Goal: Information Seeking & Learning: Check status

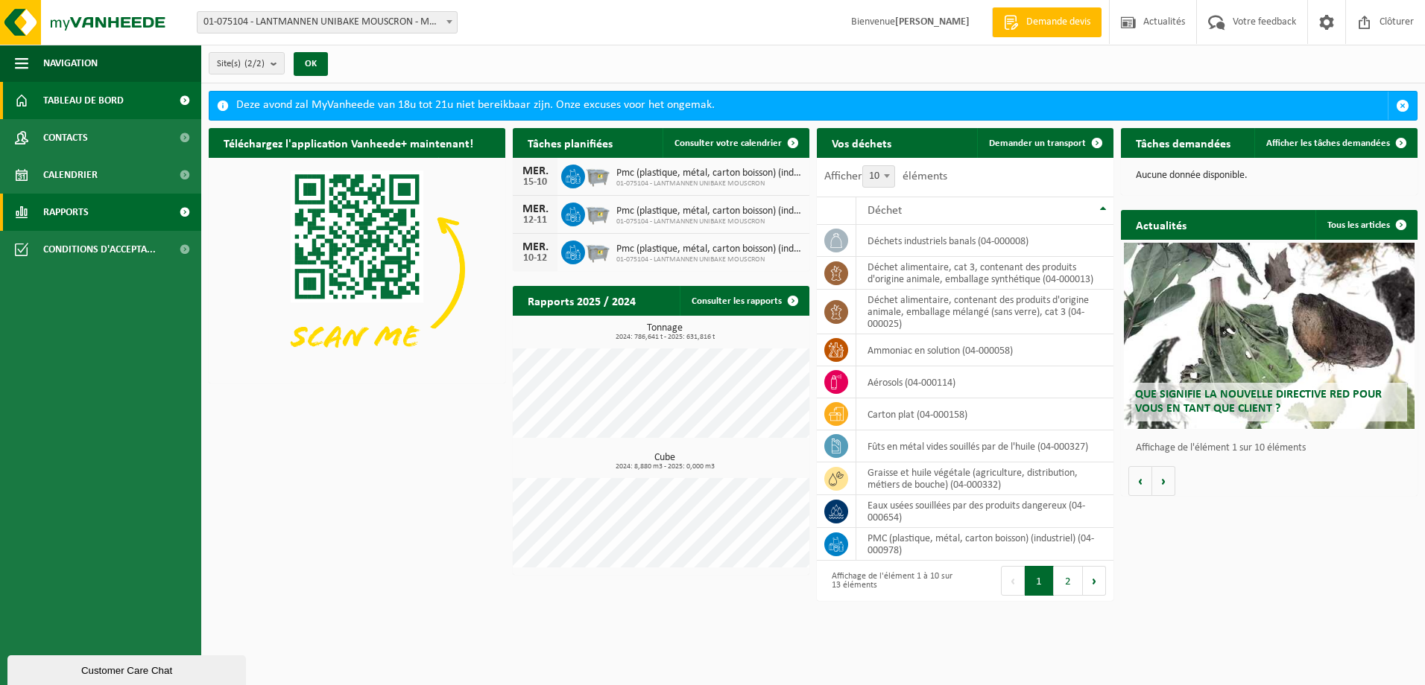
click at [45, 211] on span "Rapports" at bounding box center [65, 212] width 45 height 37
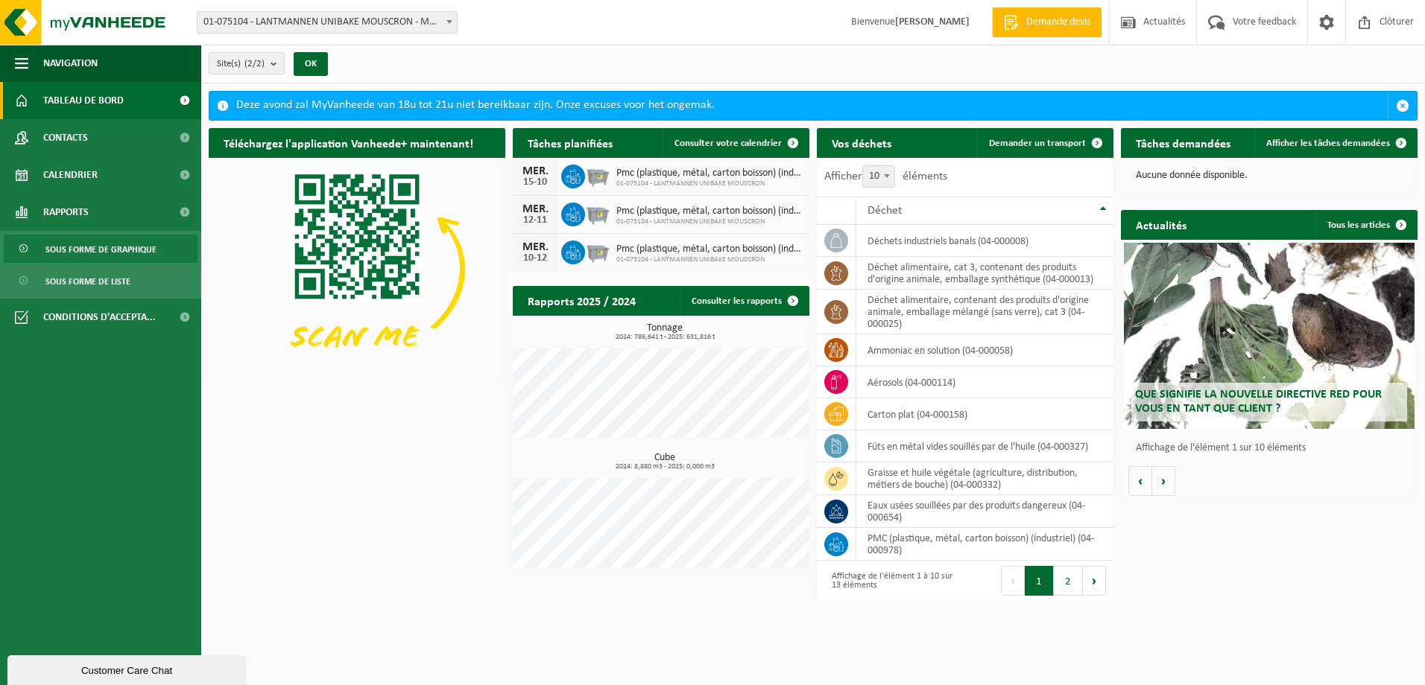
click at [114, 253] on span "Sous forme de graphique" at bounding box center [100, 249] width 111 height 28
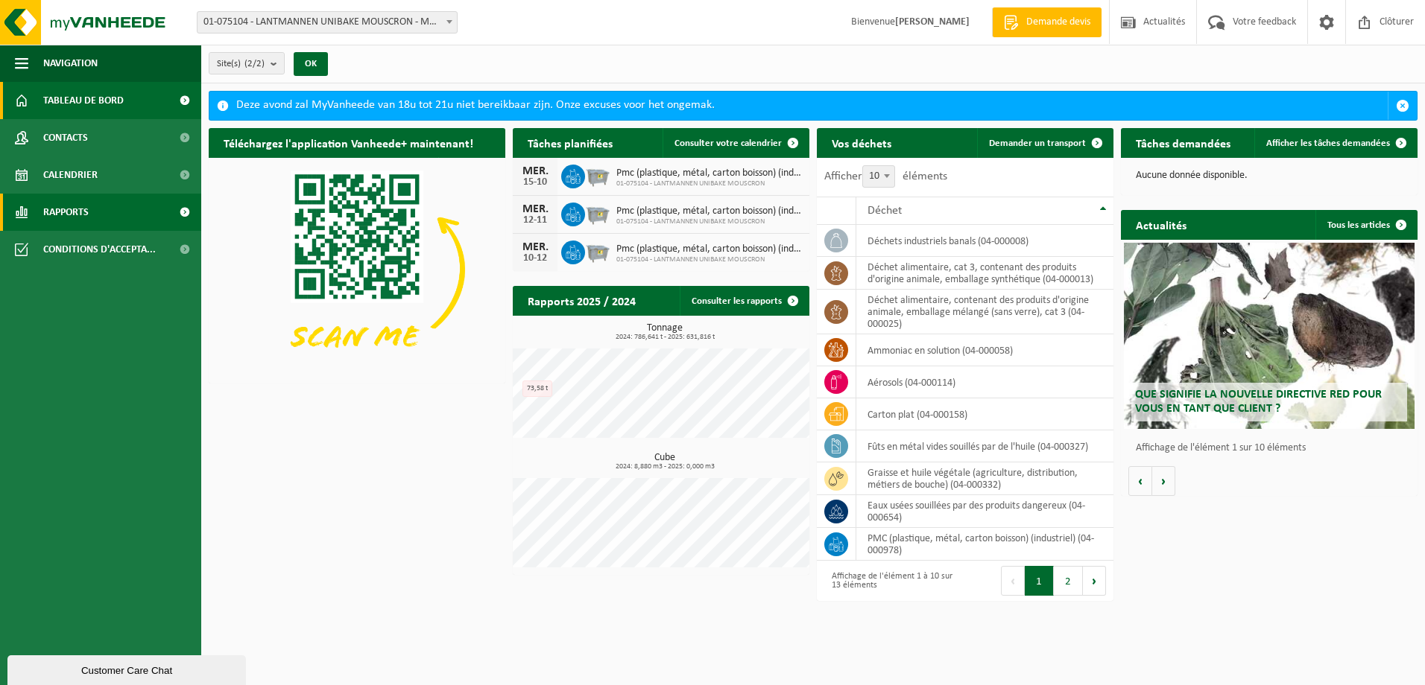
click at [80, 216] on span "Rapports" at bounding box center [65, 212] width 45 height 37
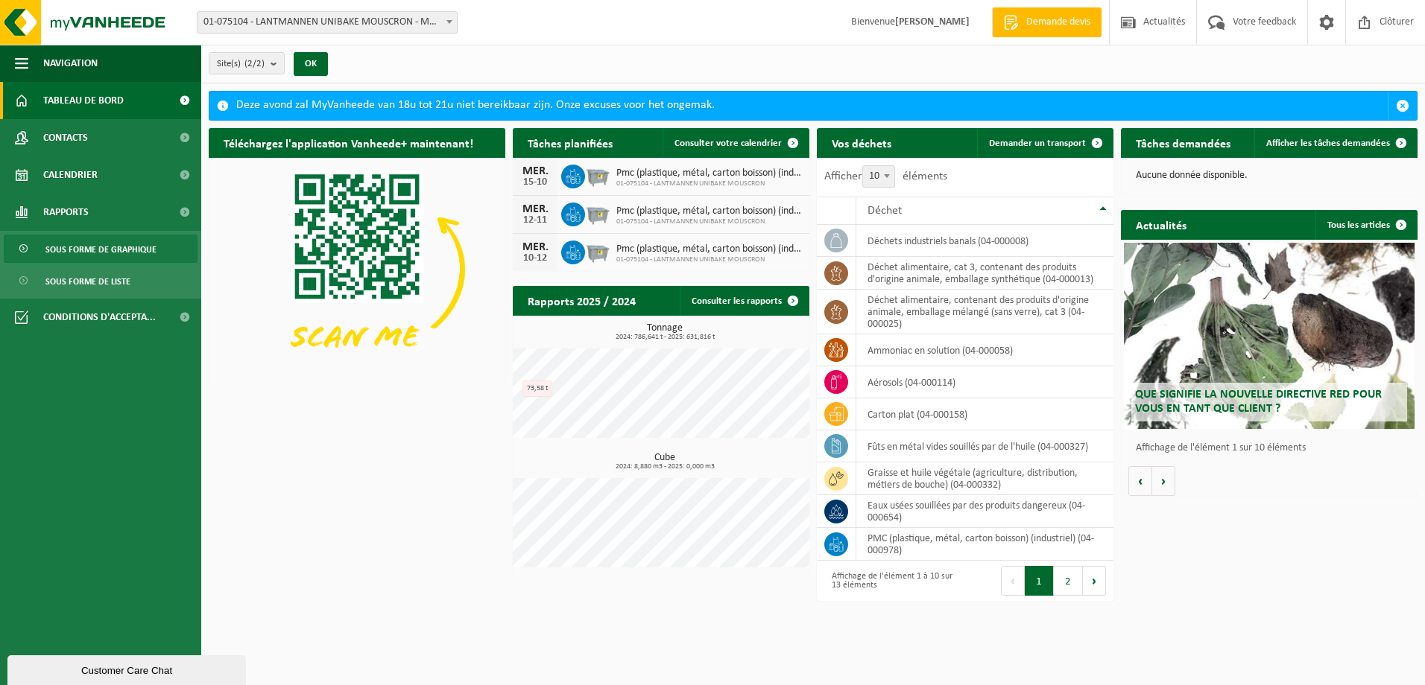
click at [130, 241] on span "Sous forme de graphique" at bounding box center [100, 249] width 111 height 28
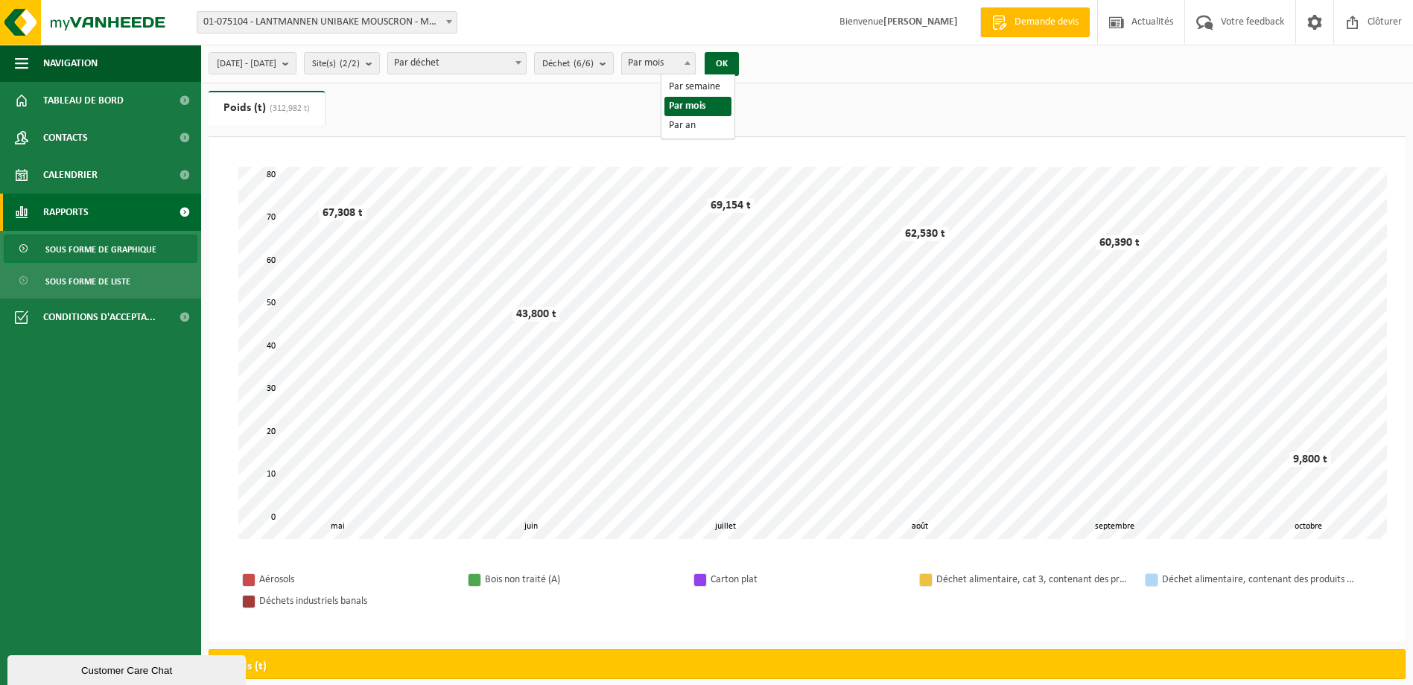
click at [695, 65] on span "Par mois" at bounding box center [658, 63] width 73 height 21
click at [739, 62] on button "OK" at bounding box center [722, 64] width 34 height 24
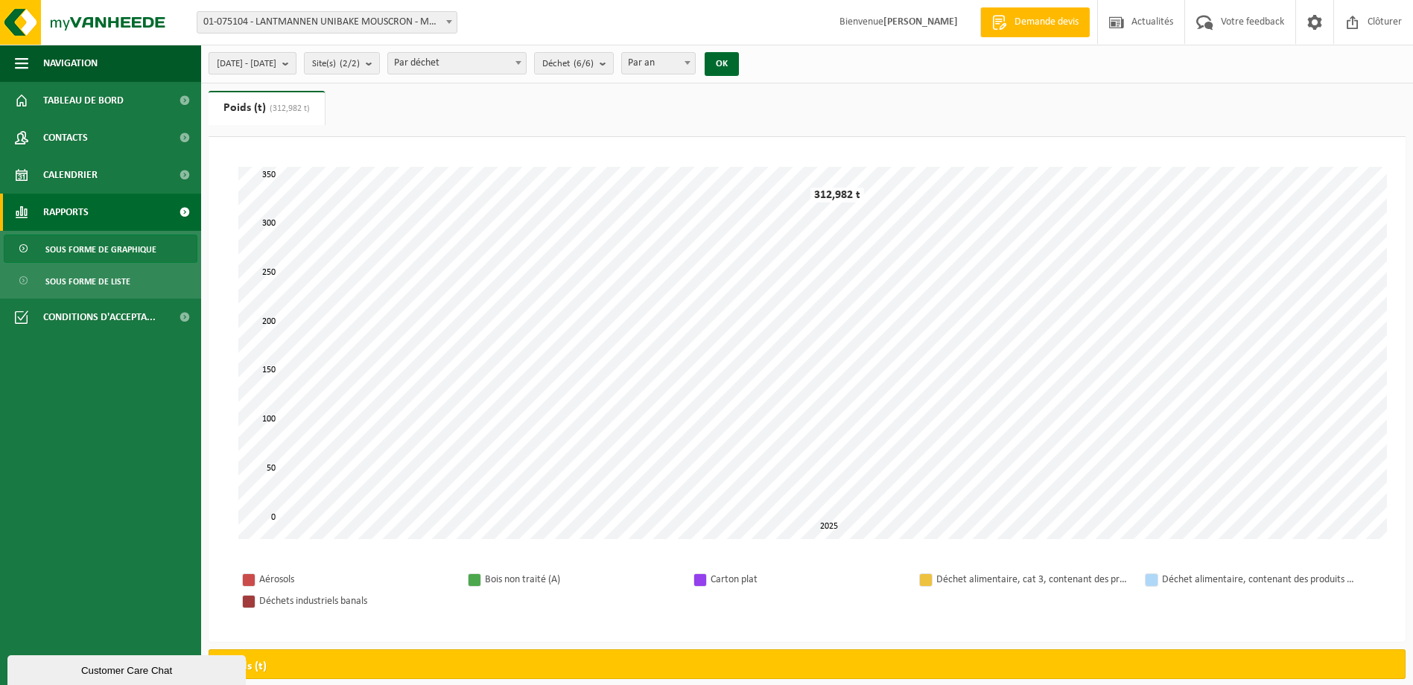
click at [297, 62] on button "2025-05-01 - 2025-10-14" at bounding box center [253, 63] width 88 height 22
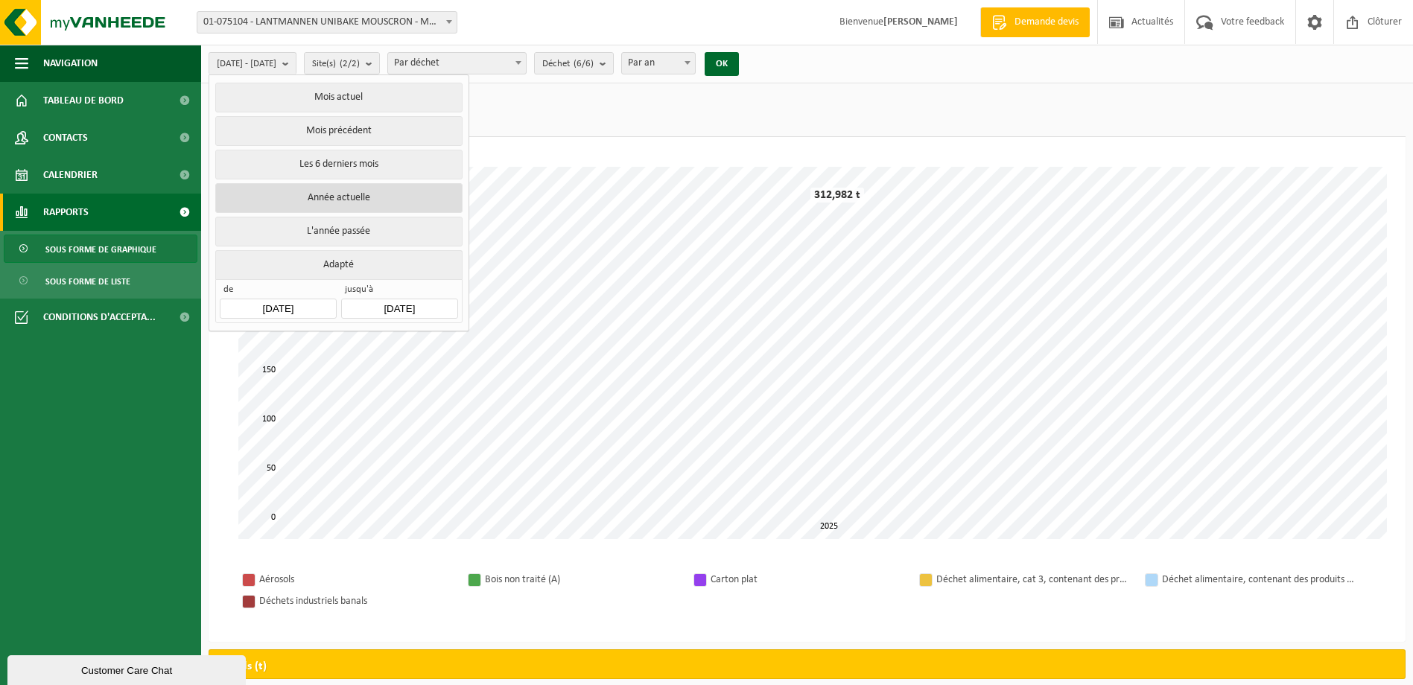
click at [323, 195] on button "Année actuelle" at bounding box center [338, 198] width 247 height 30
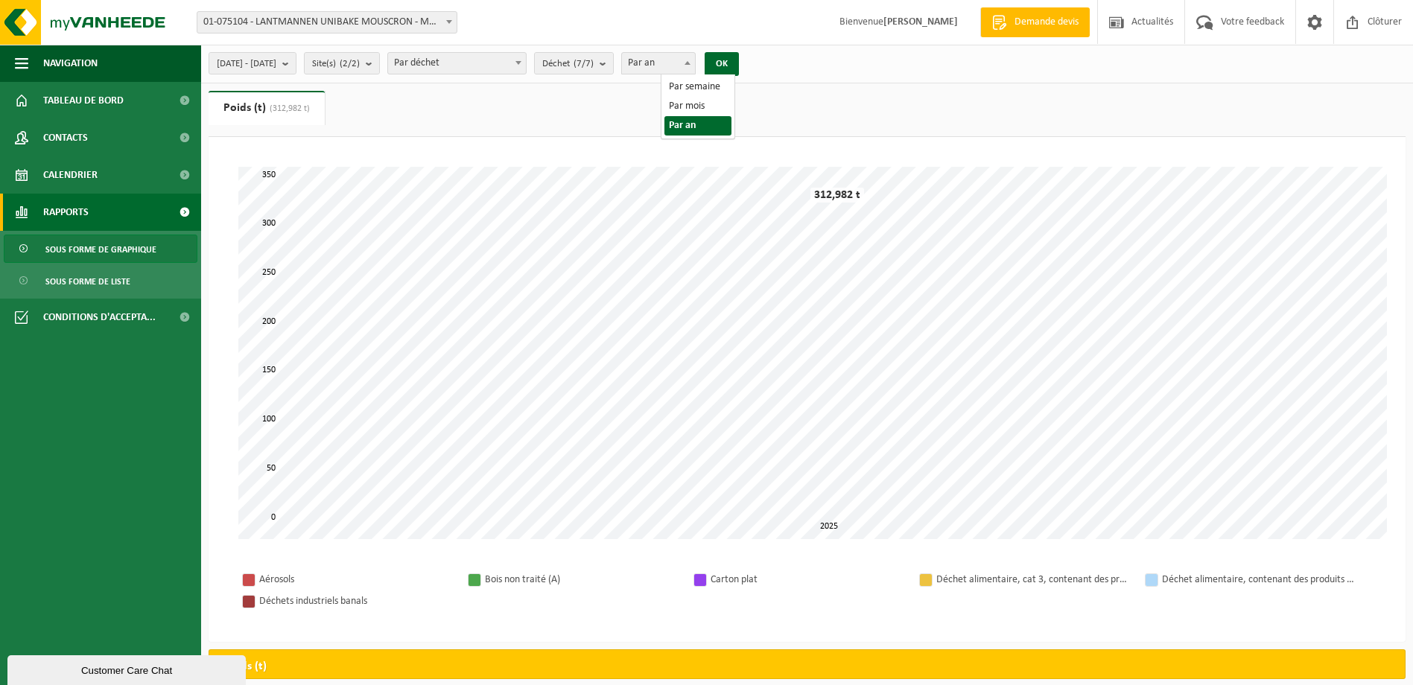
click at [695, 60] on span at bounding box center [687, 62] width 15 height 19
select select "2"
click at [739, 66] on button "OK" at bounding box center [722, 64] width 34 height 24
